Goal: Complete application form

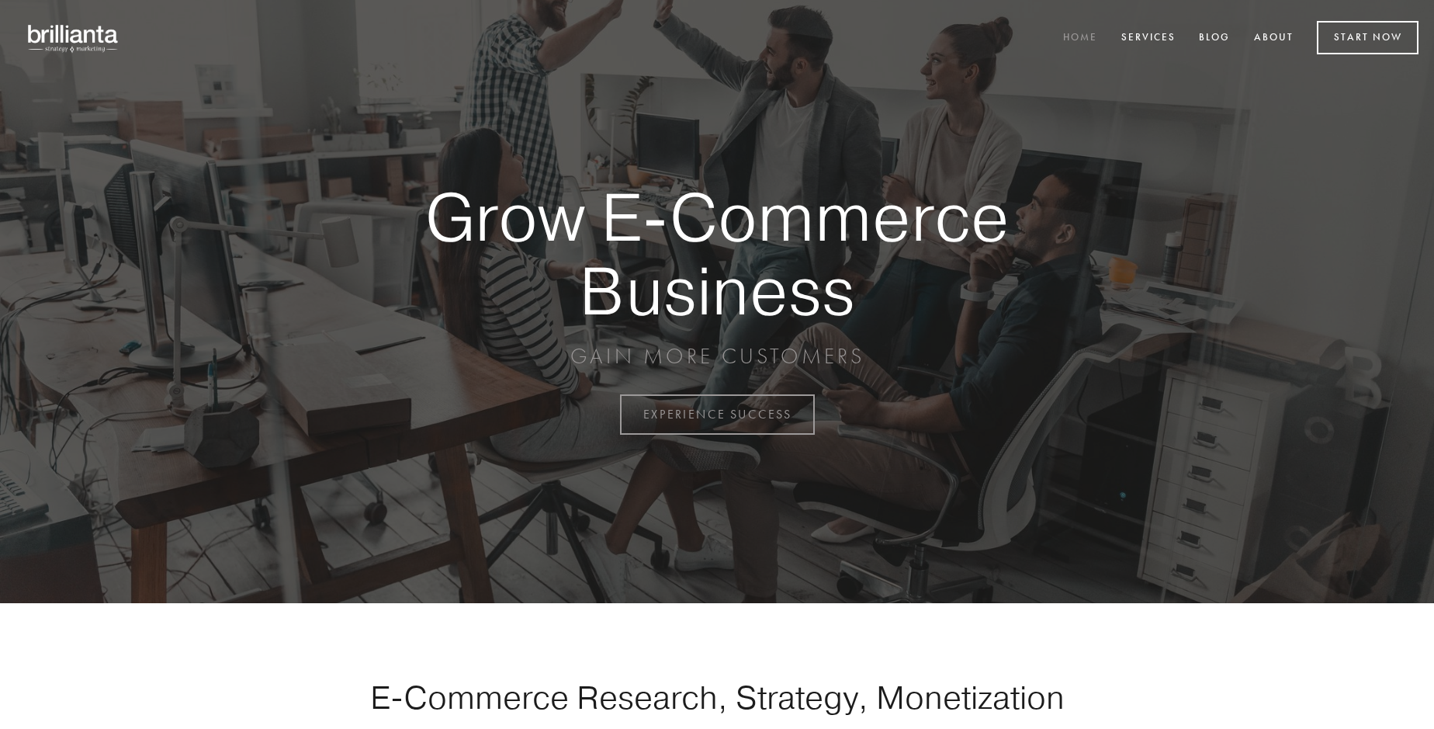
scroll to position [4068, 0]
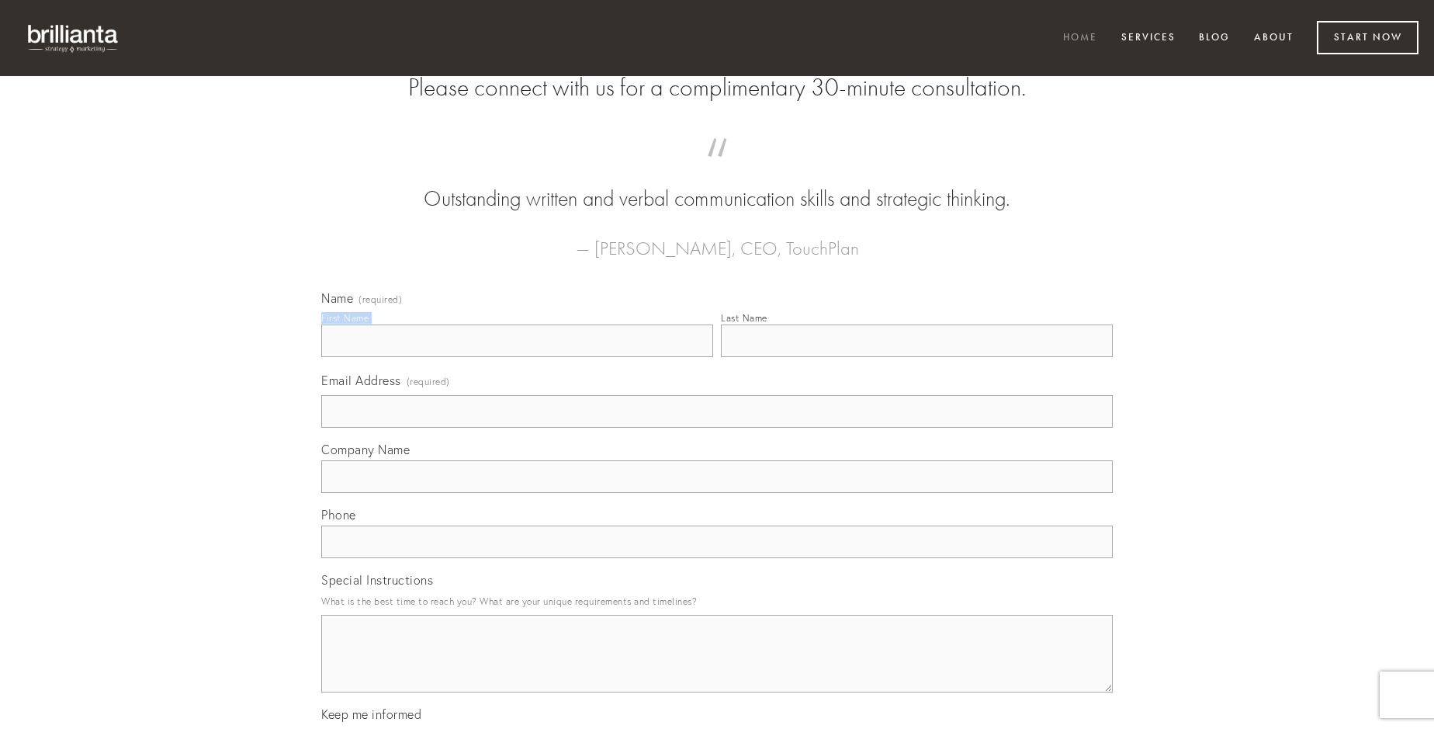
type input "[PERSON_NAME]"
click at [916, 357] on input "Last Name" at bounding box center [917, 340] width 392 height 33
type input "[PERSON_NAME]"
click at [717, 428] on input "Email Address (required)" at bounding box center [716, 411] width 791 height 33
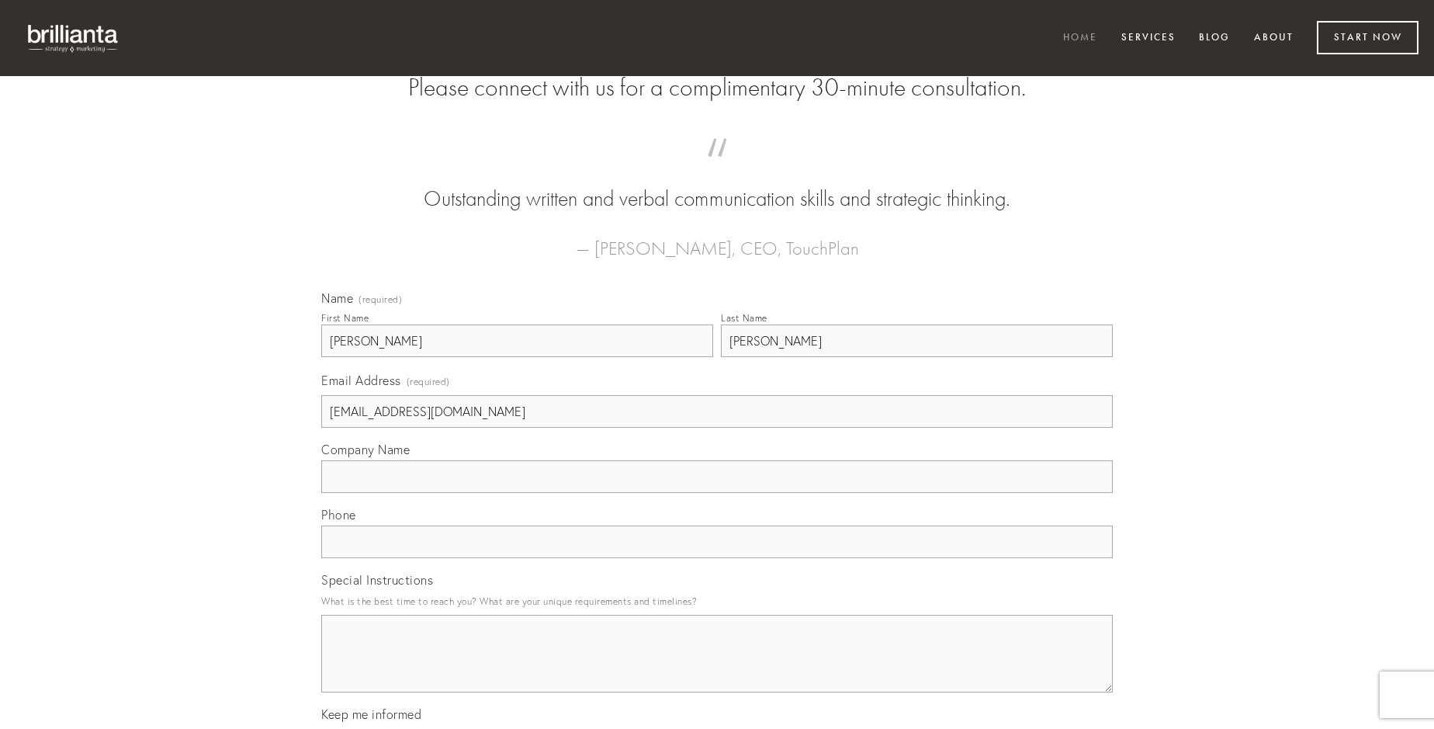
type input "[EMAIL_ADDRESS][DOMAIN_NAME]"
click at [717, 493] on input "Company Name" at bounding box center [716, 476] width 791 height 33
type input "antea"
click at [717, 558] on input "text" at bounding box center [716, 541] width 791 height 33
click at [717, 667] on textarea "Special Instructions" at bounding box center [716, 654] width 791 height 78
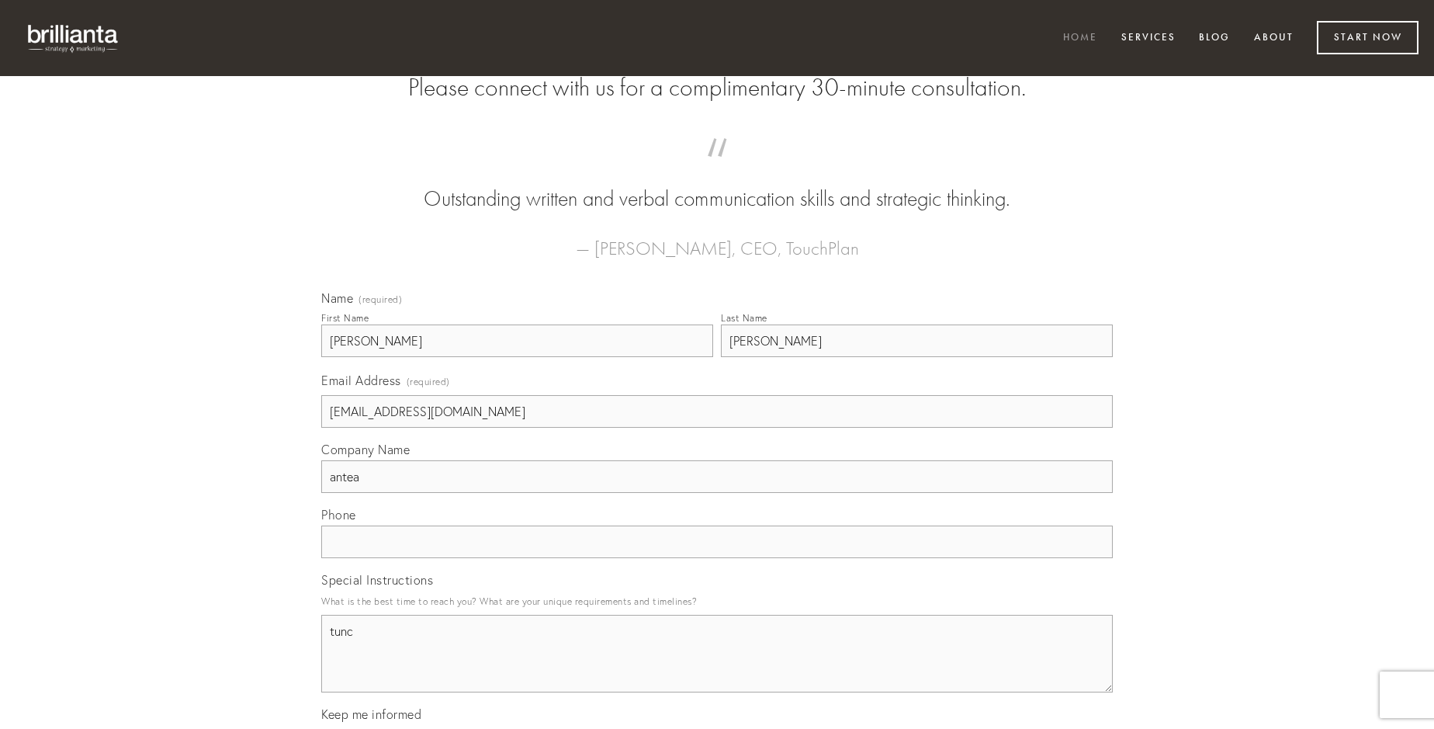
type textarea "tunc"
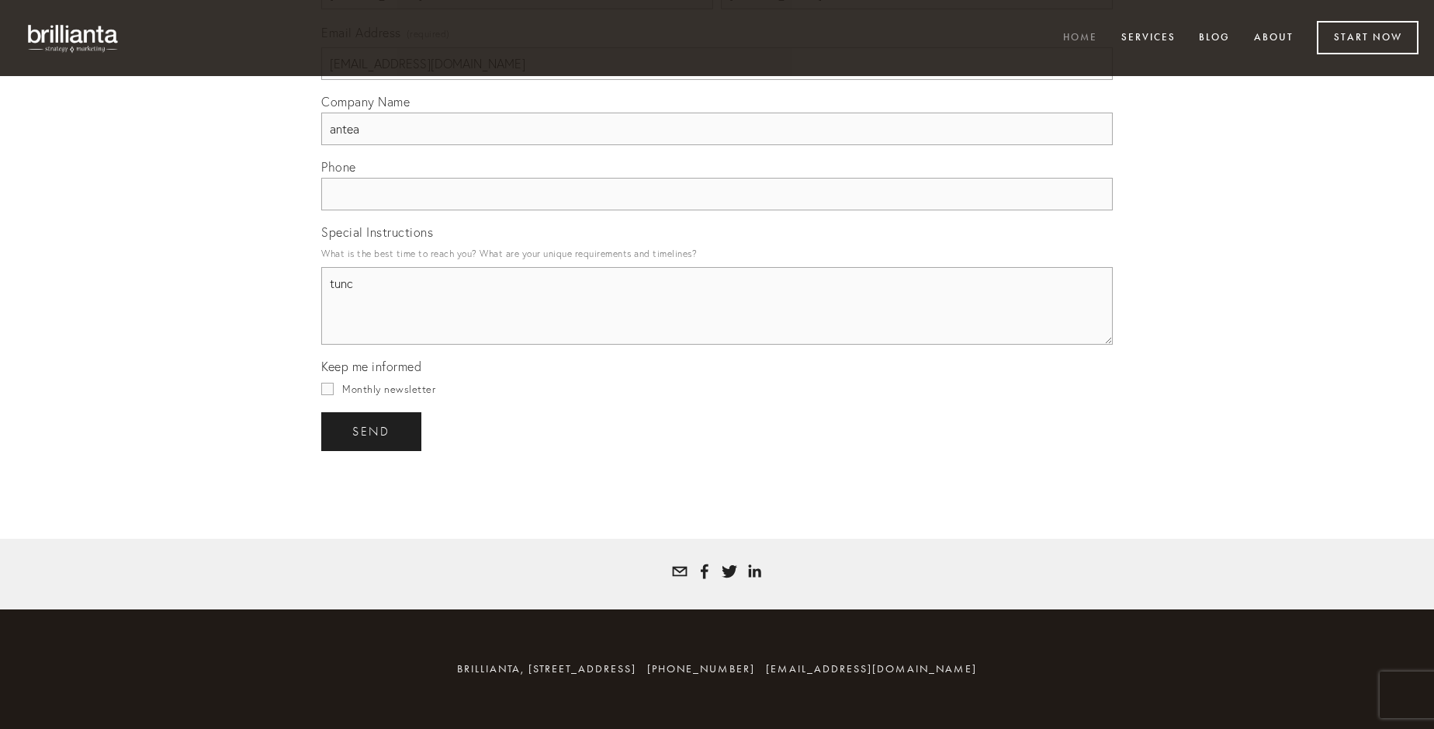
click at [372, 431] on span "send" at bounding box center [371, 431] width 38 height 14
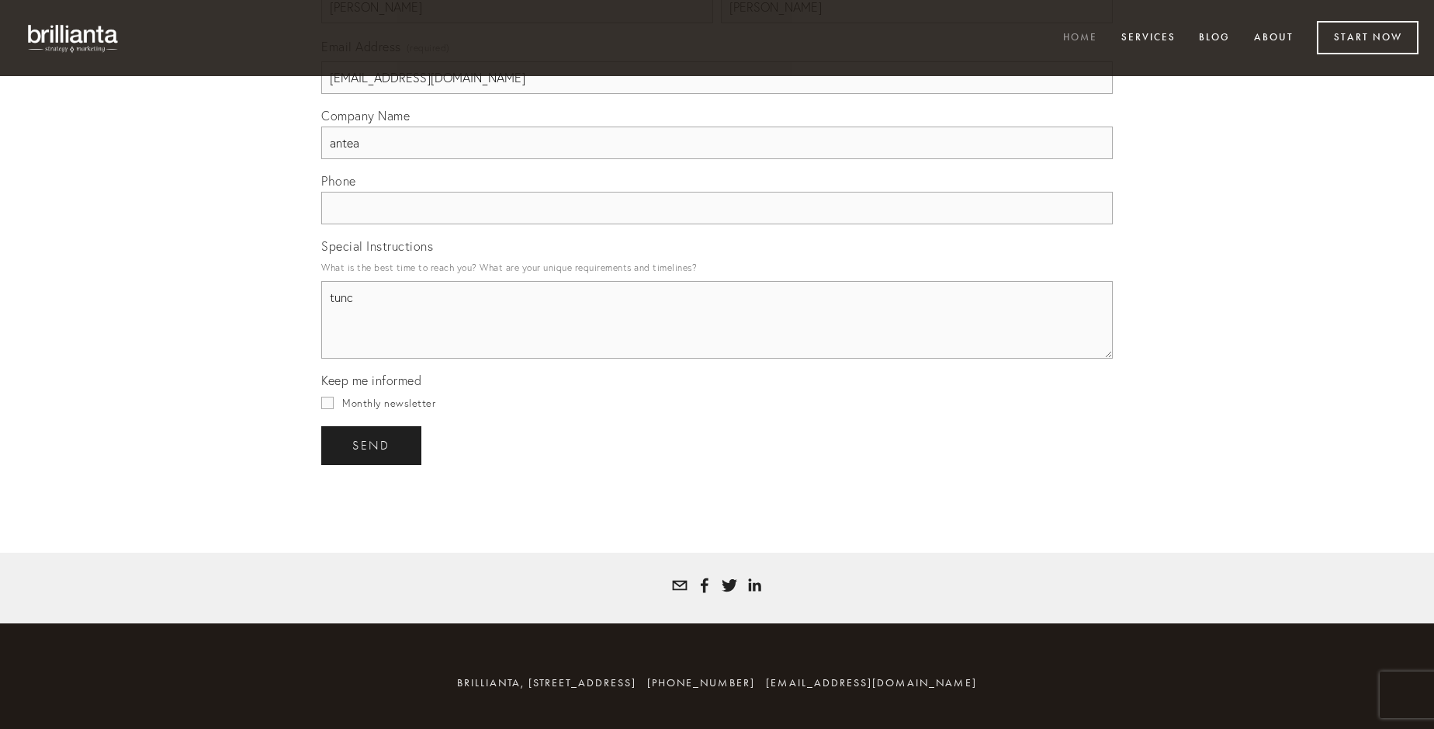
scroll to position [4022, 0]
